Goal: Information Seeking & Learning: Learn about a topic

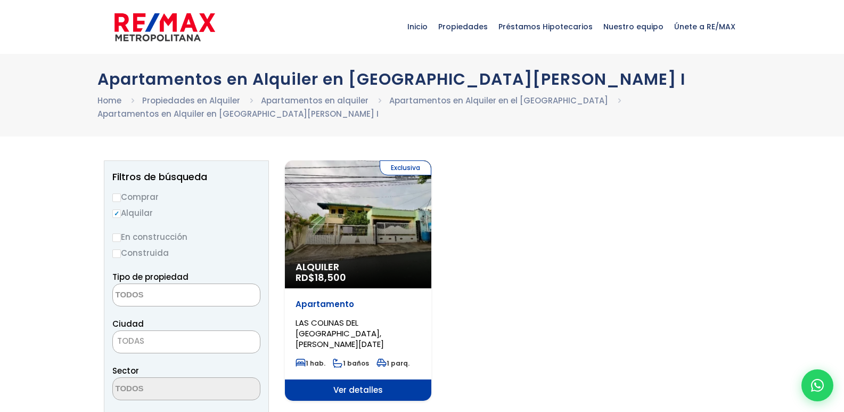
select select
click at [345, 195] on div "Exclusiva Alquiler RD$ 18,500" at bounding box center [358, 224] width 146 height 128
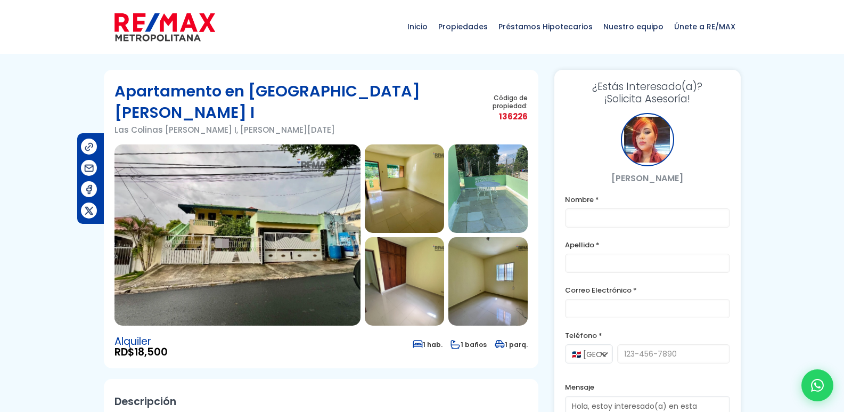
click at [400, 177] on img at bounding box center [404, 188] width 79 height 88
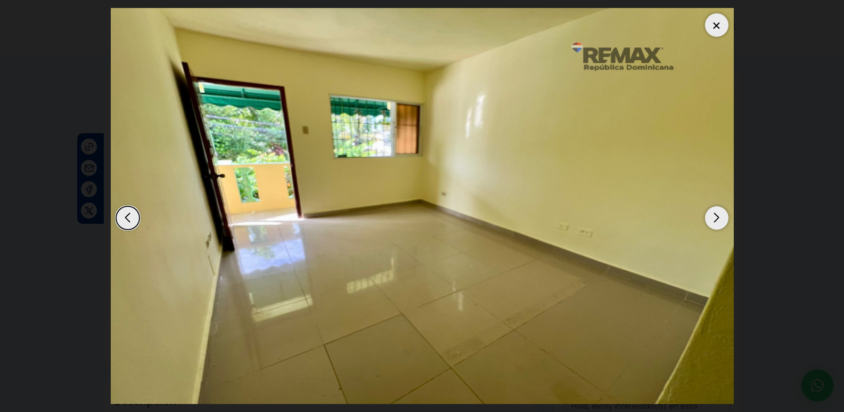
click at [718, 218] on div "Next slide" at bounding box center [716, 217] width 23 height 23
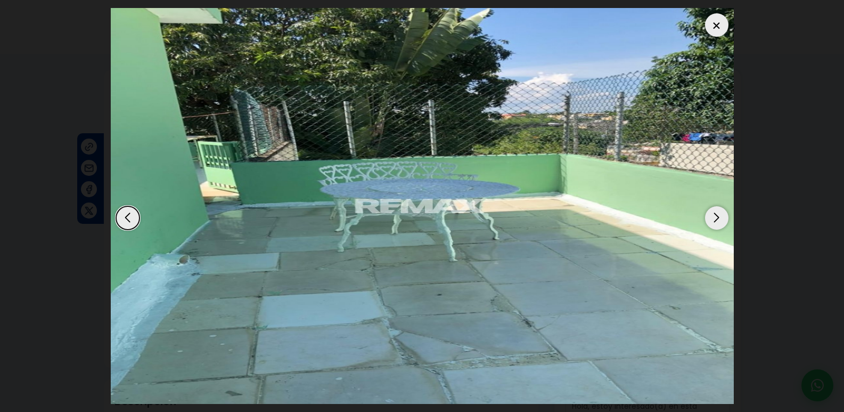
click at [719, 215] on div "Next slide" at bounding box center [716, 217] width 23 height 23
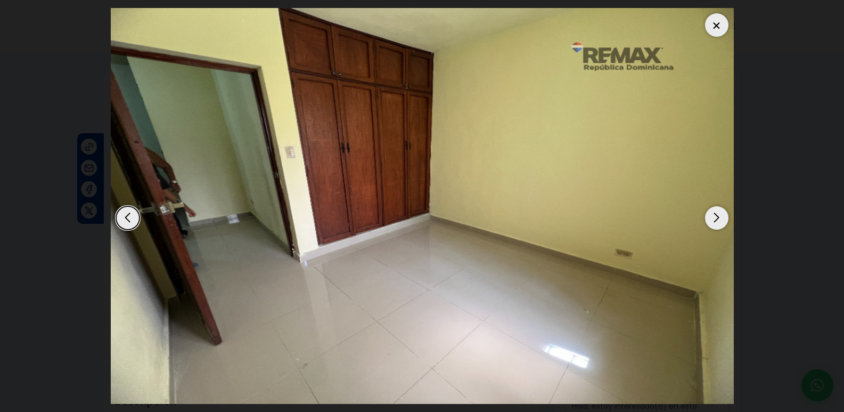
click at [719, 215] on div "Next slide" at bounding box center [716, 217] width 23 height 23
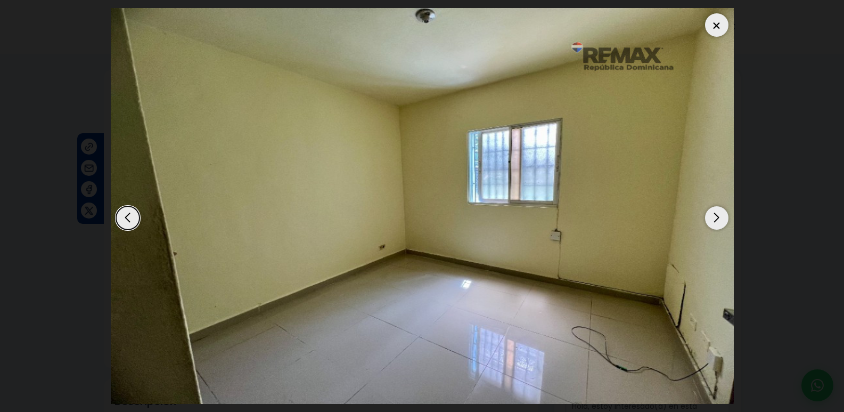
click at [719, 215] on div "Next slide" at bounding box center [716, 217] width 23 height 23
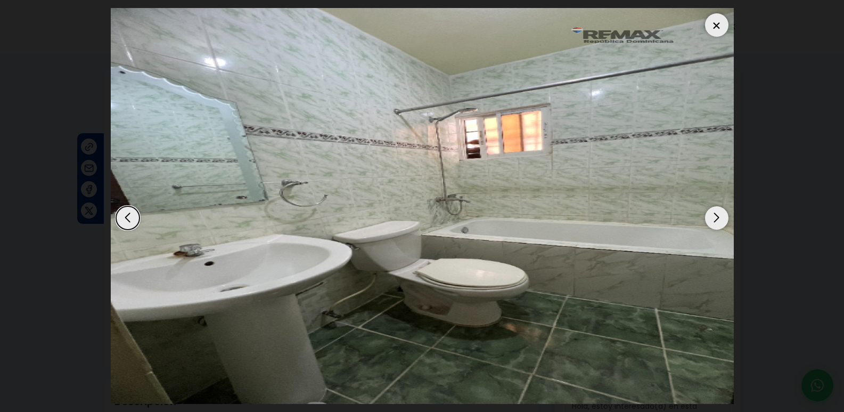
click at [719, 215] on div "Next slide" at bounding box center [716, 217] width 23 height 23
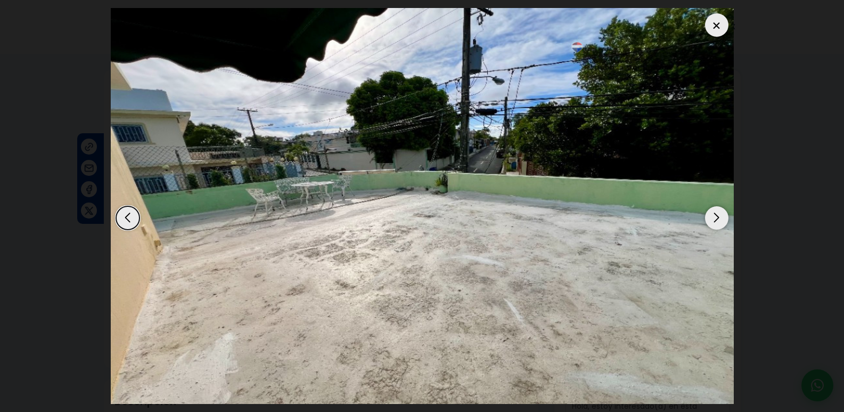
click at [719, 215] on div "Next slide" at bounding box center [716, 217] width 23 height 23
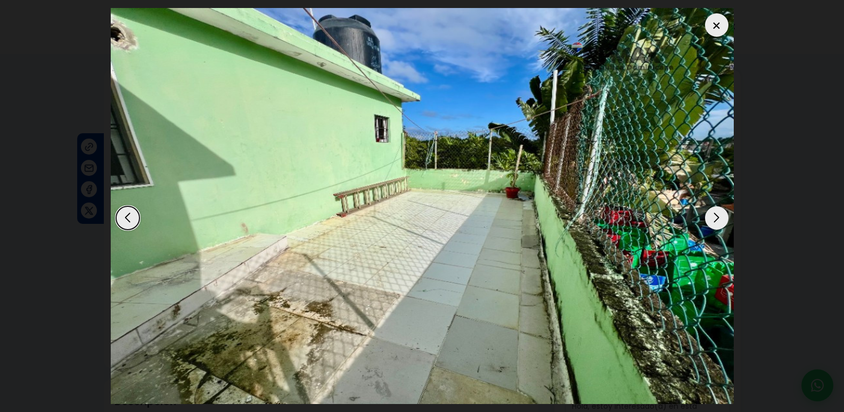
click at [719, 215] on div "Next slide" at bounding box center [716, 217] width 23 height 23
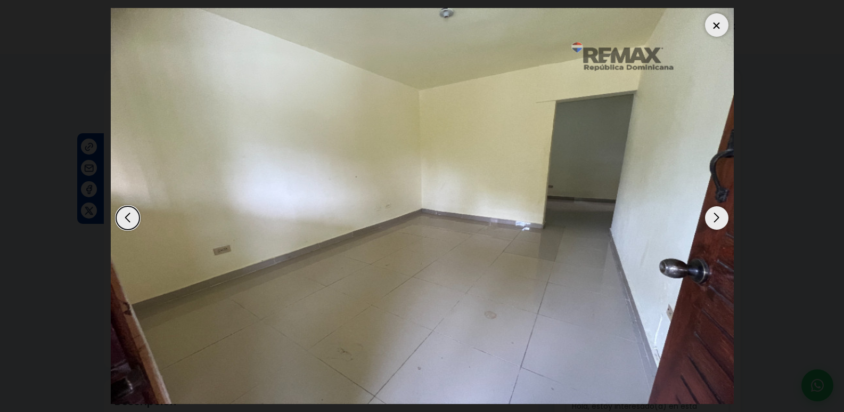
click at [719, 215] on div "Next slide" at bounding box center [716, 217] width 23 height 23
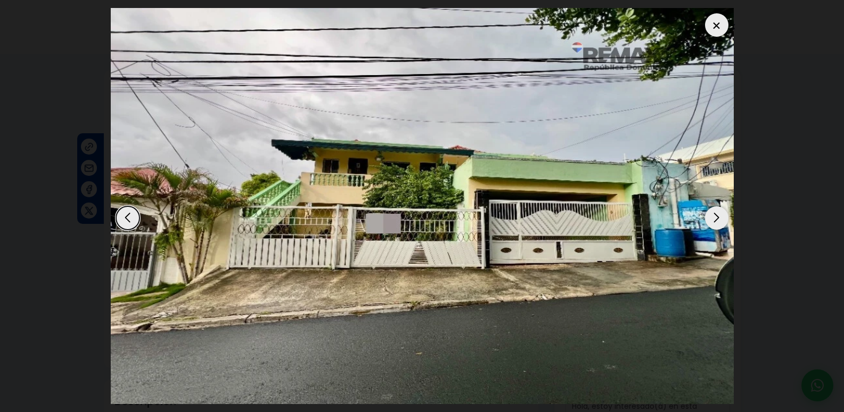
click at [719, 24] on div at bounding box center [716, 24] width 23 height 23
